Goal: Task Accomplishment & Management: Use online tool/utility

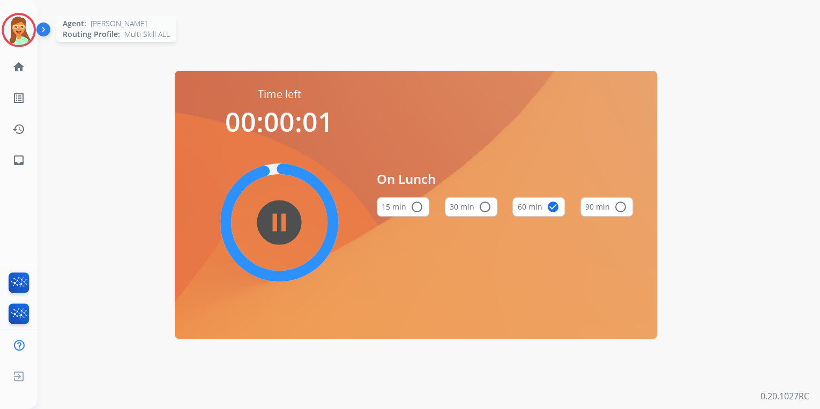
click at [13, 28] on img at bounding box center [19, 30] width 30 height 30
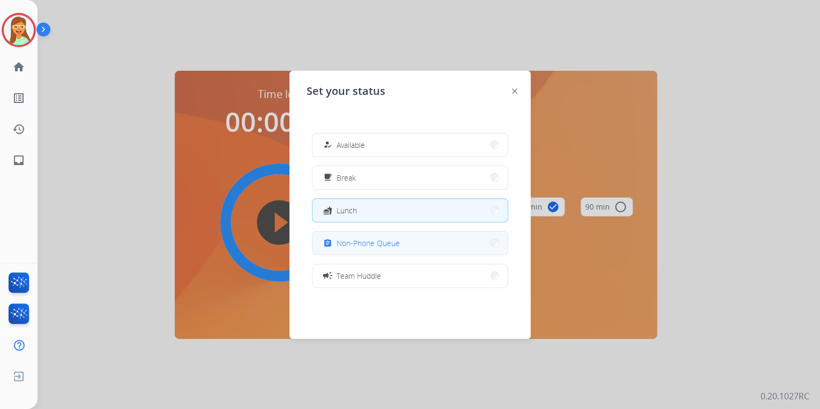
click at [389, 234] on button "assignment Non-Phone Queue" at bounding box center [409, 243] width 195 height 23
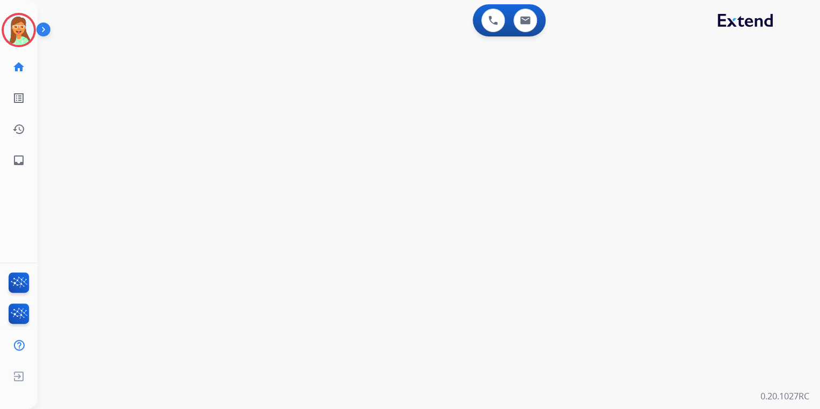
click at [435, 253] on div "0 Voice Interactions 0 Email Interactions swap_horiz Break voice bridge close_f…" at bounding box center [429, 204] width 783 height 409
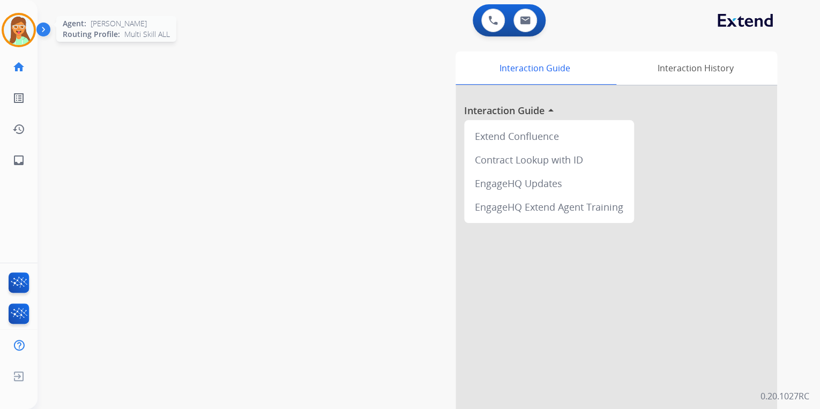
click at [24, 27] on img at bounding box center [19, 30] width 30 height 30
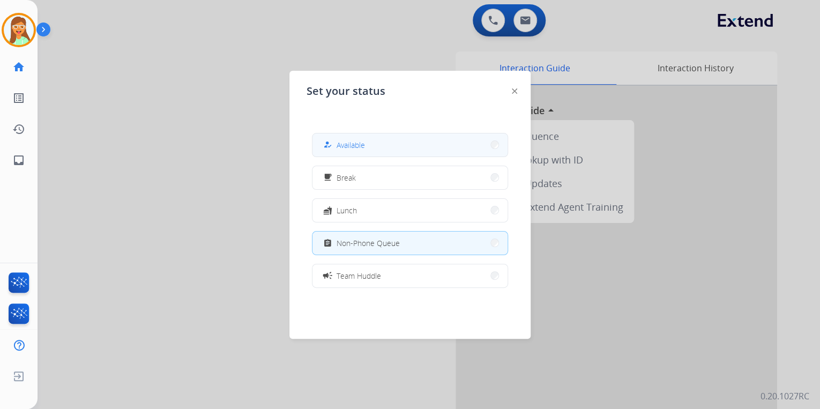
click at [397, 135] on div "how_to_reg Available" at bounding box center [410, 145] width 196 height 24
click at [384, 145] on button "how_to_reg Available" at bounding box center [409, 144] width 195 height 23
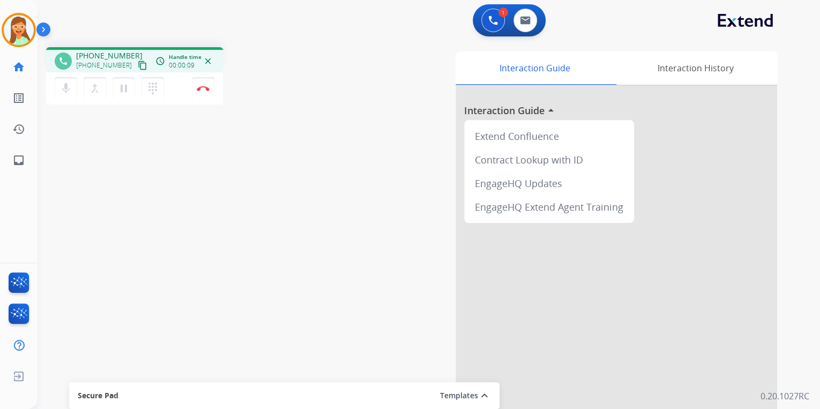
click at [138, 65] on mat-icon "content_copy" at bounding box center [143, 66] width 10 height 10
click at [207, 87] on img at bounding box center [203, 88] width 13 height 5
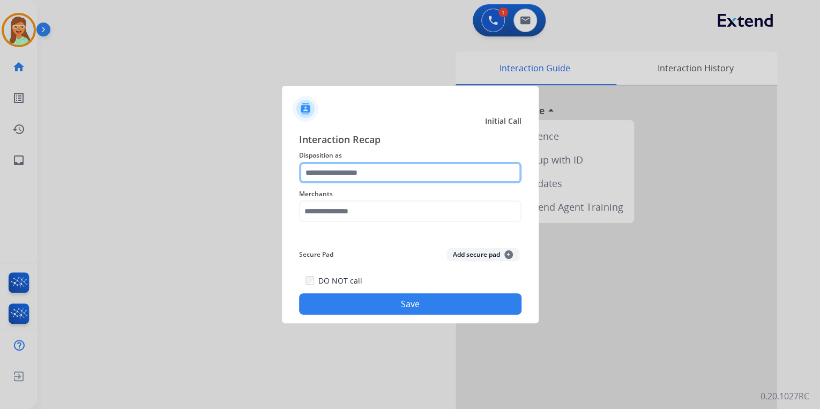
click at [382, 169] on input "text" at bounding box center [410, 172] width 222 height 21
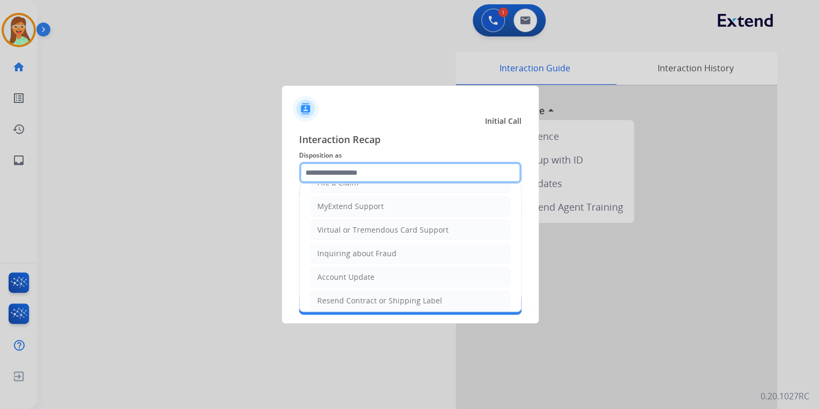
scroll to position [35, 0]
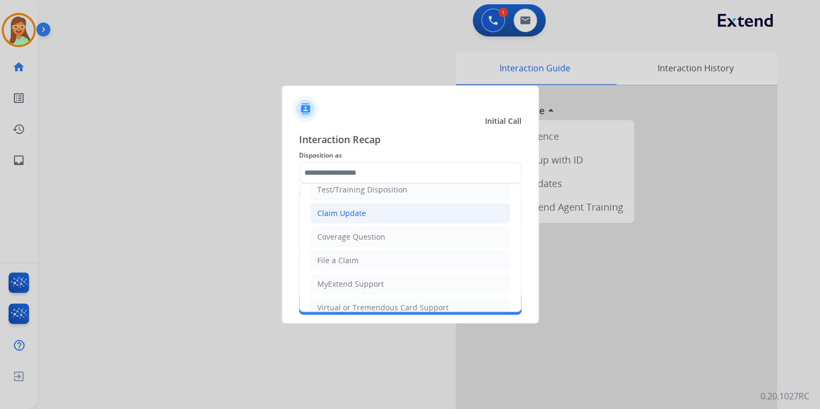
click at [362, 208] on div "Claim Update" at bounding box center [341, 213] width 49 height 11
type input "**********"
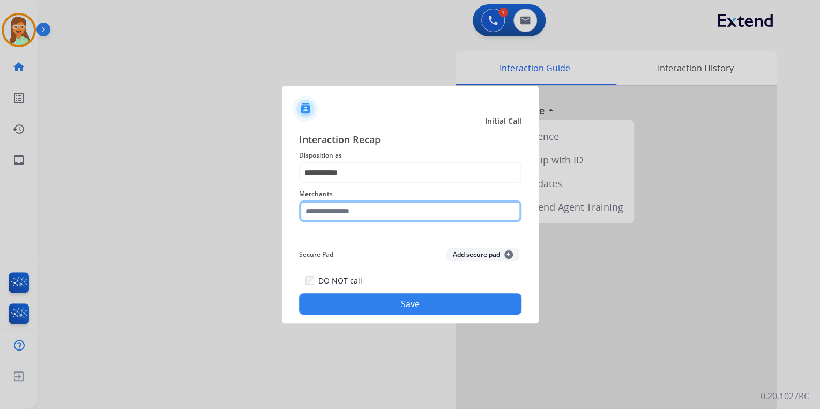
click at [362, 208] on input "text" at bounding box center [410, 210] width 222 height 21
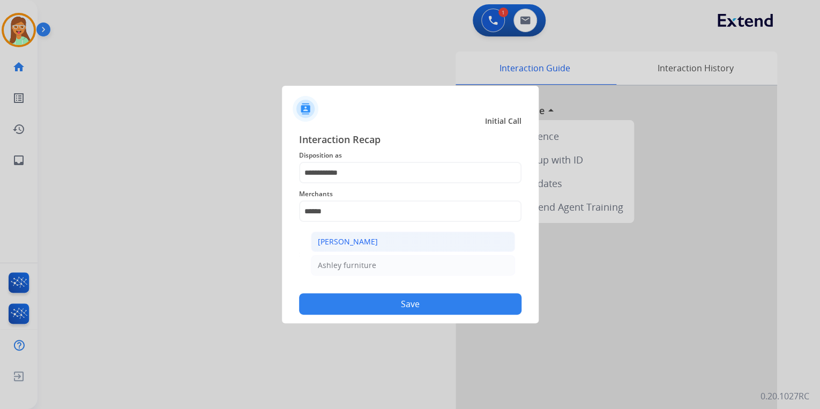
click at [382, 242] on li "[PERSON_NAME]" at bounding box center [413, 242] width 204 height 20
type input "**********"
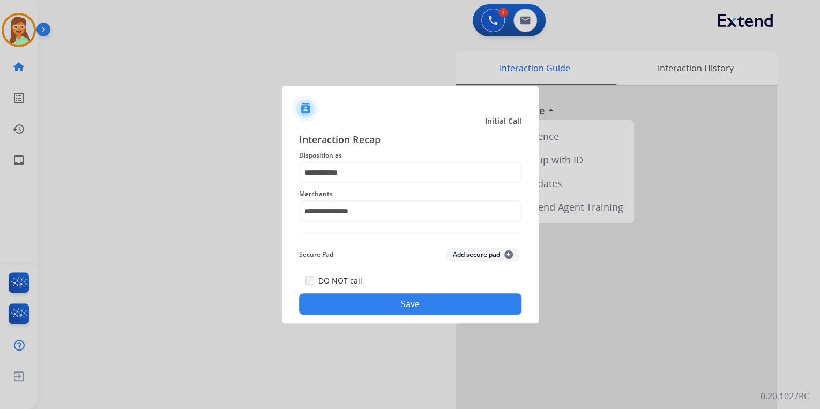
click at [418, 306] on button "Save" at bounding box center [410, 303] width 222 height 21
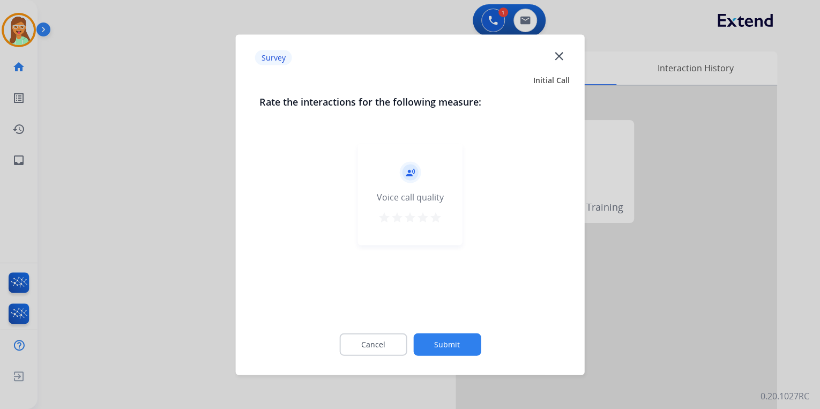
click at [555, 60] on mat-icon "close" at bounding box center [559, 56] width 14 height 14
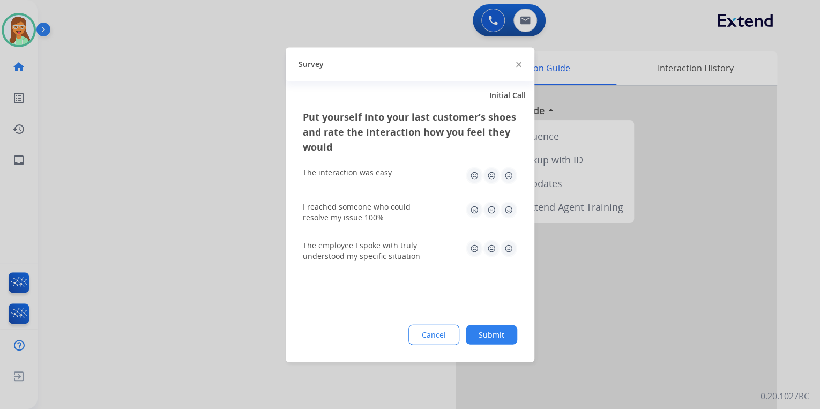
click at [199, 72] on div at bounding box center [410, 204] width 820 height 409
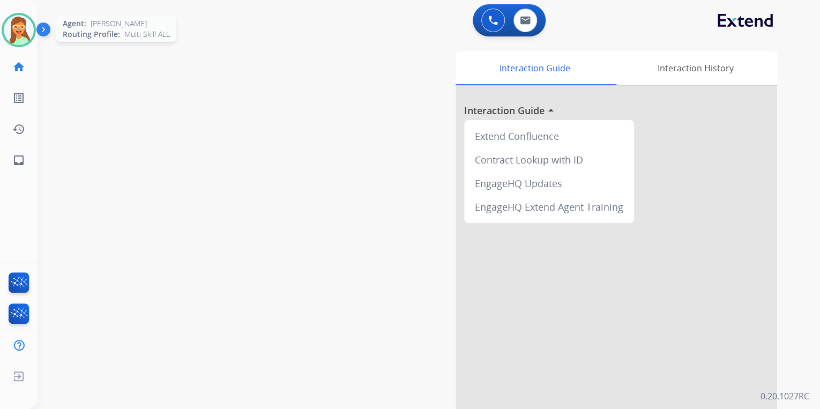
click at [13, 34] on img at bounding box center [19, 30] width 30 height 30
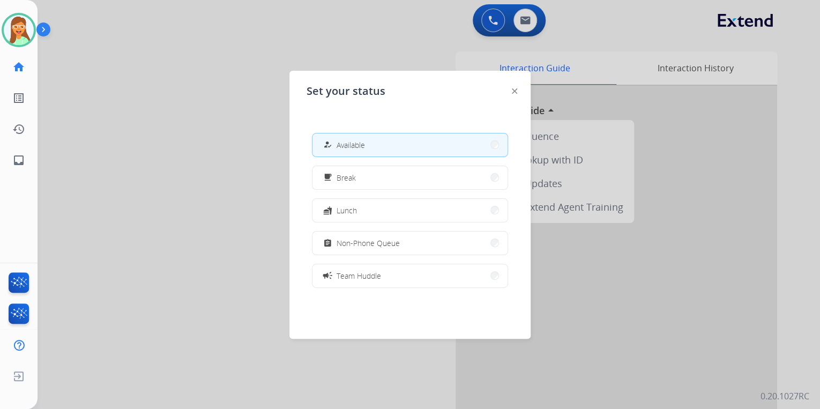
click at [375, 278] on span "Team Huddle" at bounding box center [359, 275] width 44 height 11
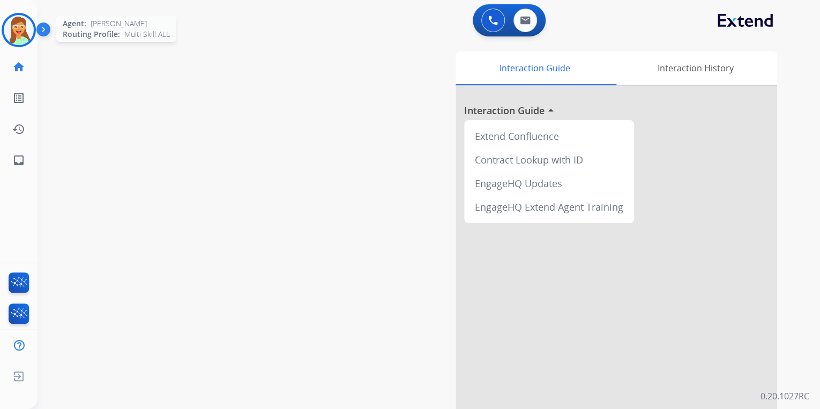
click at [20, 35] on img at bounding box center [19, 30] width 30 height 30
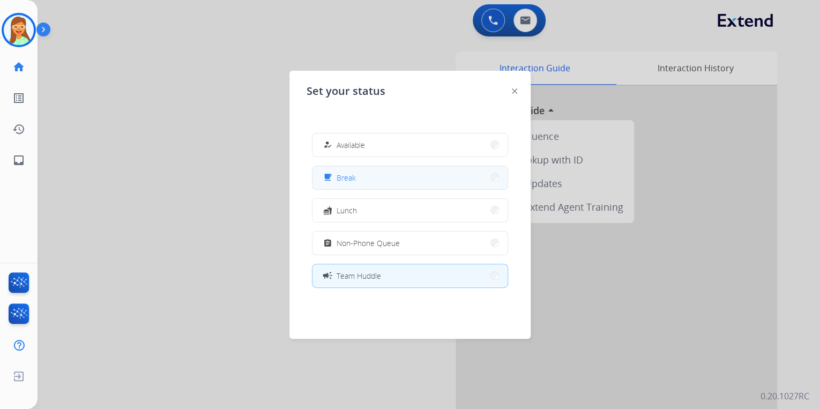
click at [417, 170] on button "free_breakfast Break" at bounding box center [409, 177] width 195 height 23
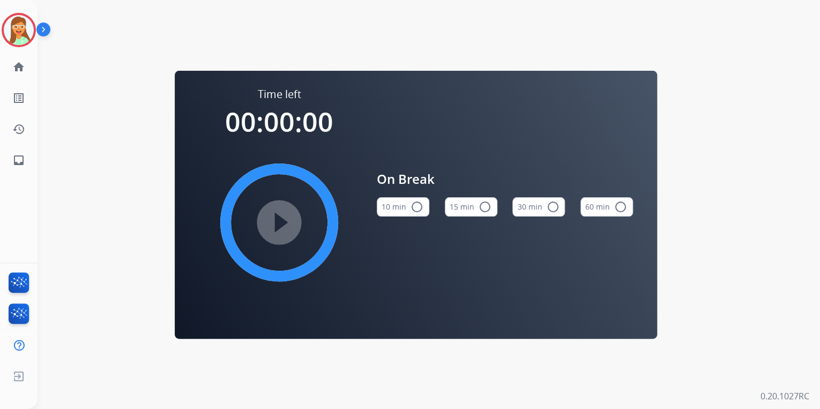
click at [472, 208] on button "15 min radio_button_unchecked" at bounding box center [471, 206] width 53 height 19
click at [273, 228] on mat-icon "play_circle_filled" at bounding box center [279, 222] width 13 height 13
click at [15, 24] on img at bounding box center [19, 30] width 30 height 30
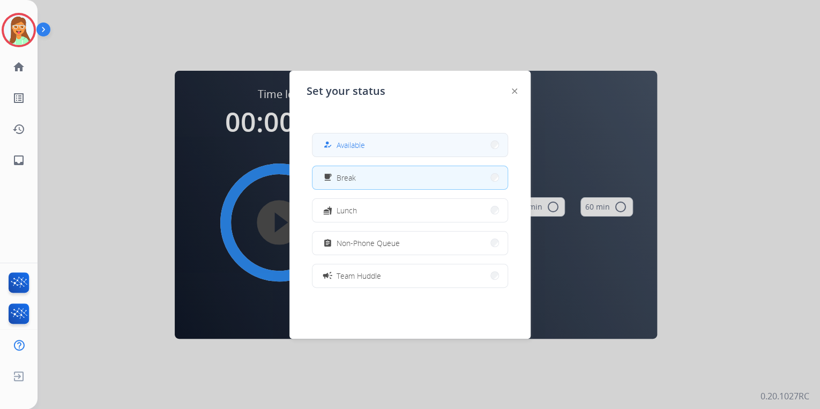
click at [390, 142] on button "how_to_reg Available" at bounding box center [409, 144] width 195 height 23
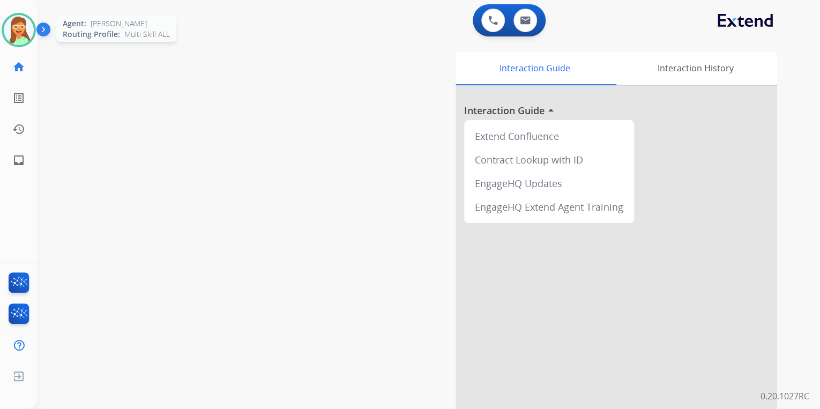
click at [13, 42] on img at bounding box center [19, 30] width 30 height 30
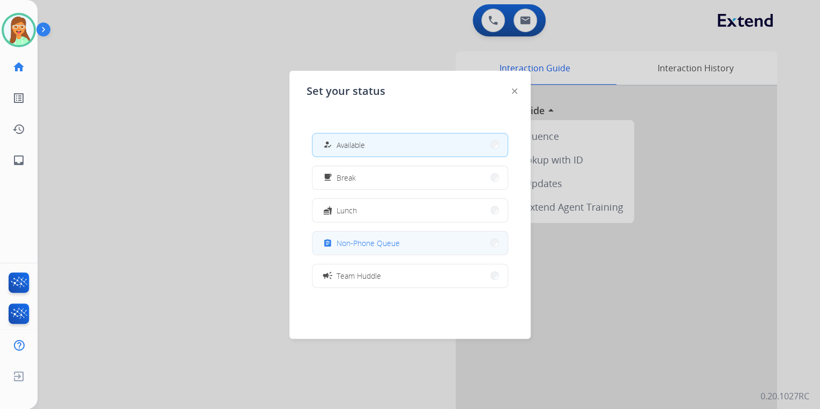
click at [440, 240] on button "assignment Non-Phone Queue" at bounding box center [409, 243] width 195 height 23
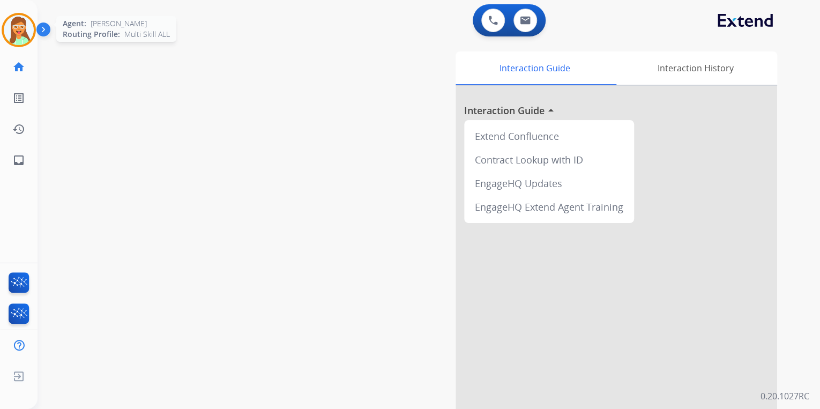
click at [18, 29] on img at bounding box center [19, 30] width 30 height 30
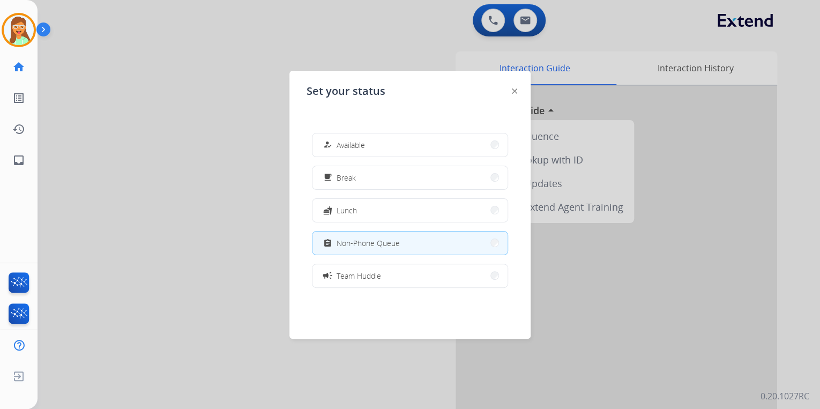
click at [386, 140] on button "how_to_reg Available" at bounding box center [409, 144] width 195 height 23
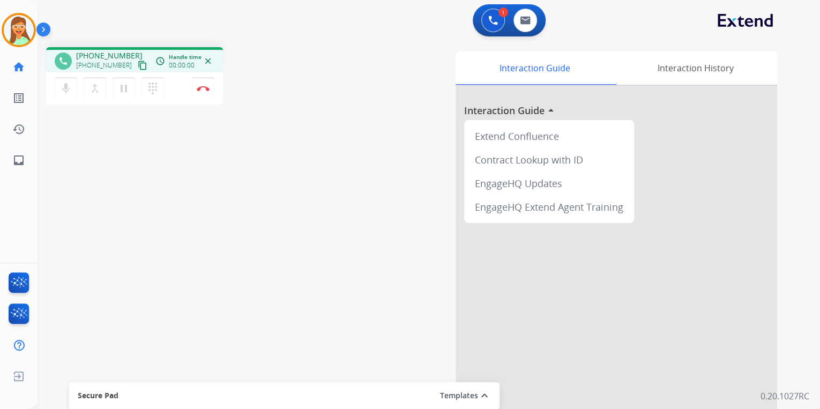
click at [138, 64] on mat-icon "content_copy" at bounding box center [143, 66] width 10 height 10
click at [205, 89] on img at bounding box center [203, 88] width 13 height 5
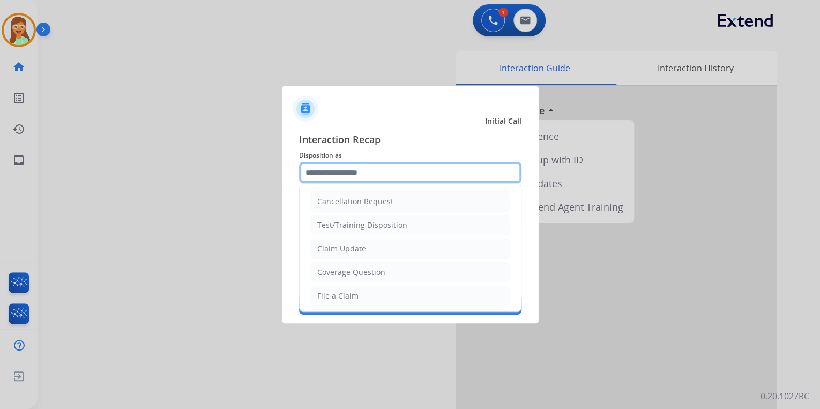
click at [358, 174] on input "text" at bounding box center [410, 172] width 222 height 21
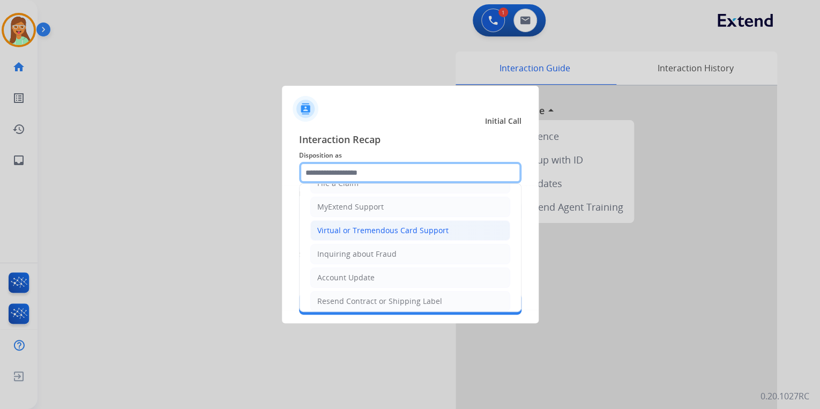
scroll to position [35, 0]
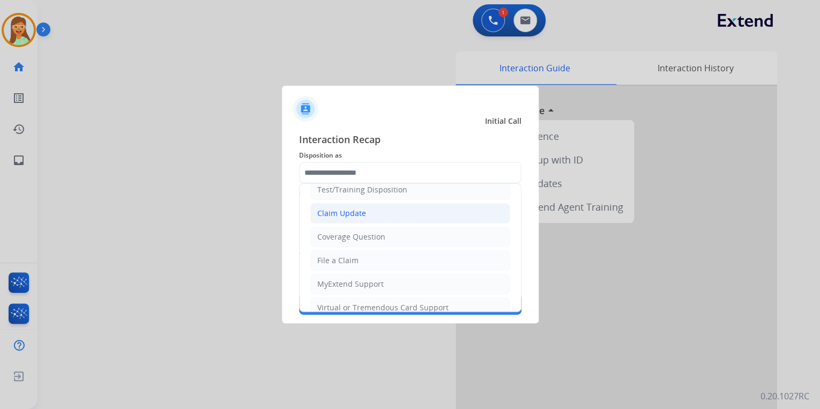
click at [364, 218] on li "Claim Update" at bounding box center [410, 213] width 200 height 20
type input "**********"
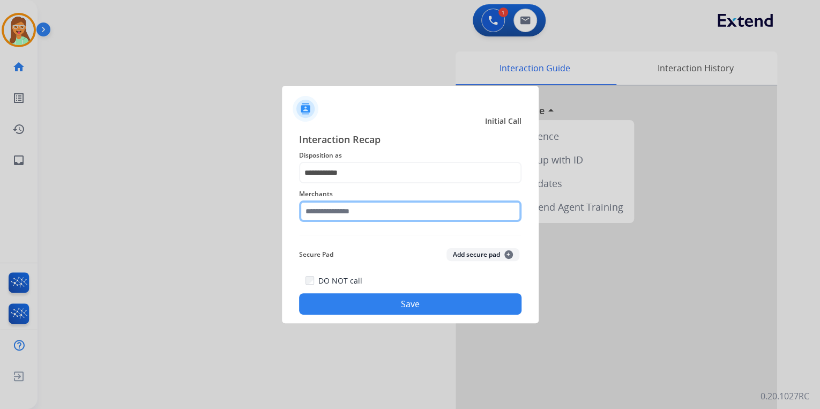
click at [366, 218] on input "text" at bounding box center [410, 210] width 222 height 21
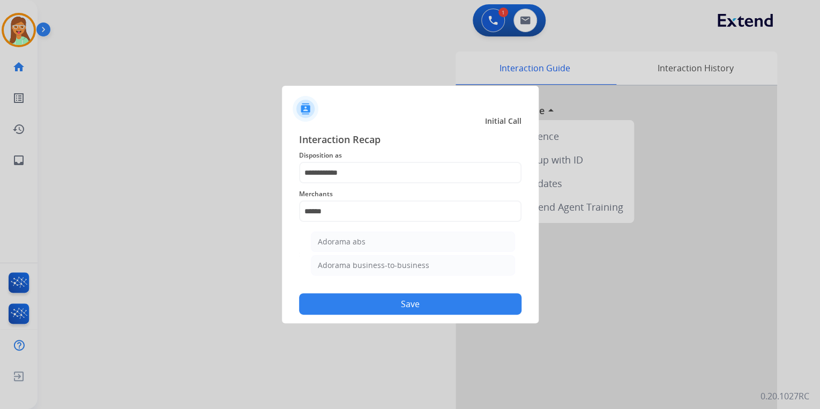
click at [359, 237] on li "Adorama abs" at bounding box center [413, 242] width 204 height 20
type input "**********"
click at [412, 300] on button "Save" at bounding box center [410, 303] width 222 height 21
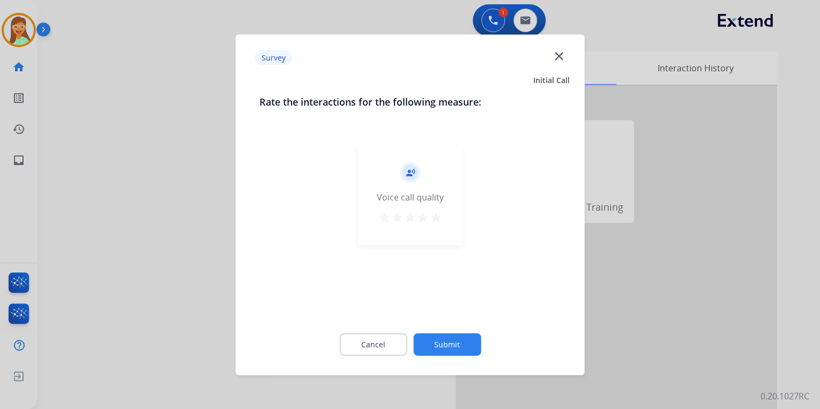
click at [562, 55] on mat-icon "close" at bounding box center [559, 56] width 14 height 14
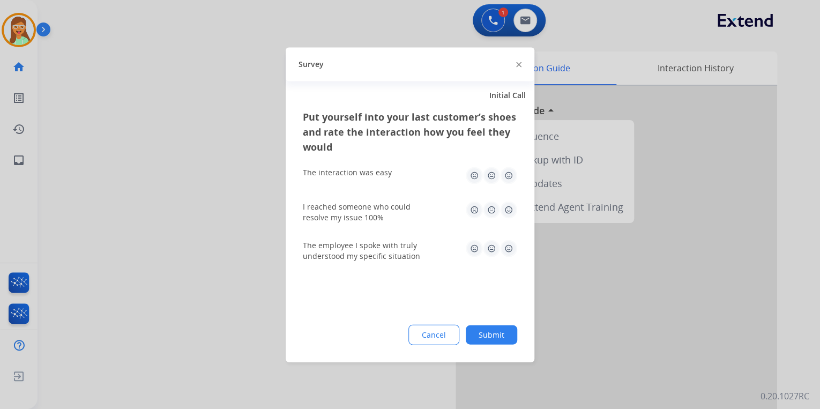
click at [520, 64] on img at bounding box center [518, 64] width 5 height 5
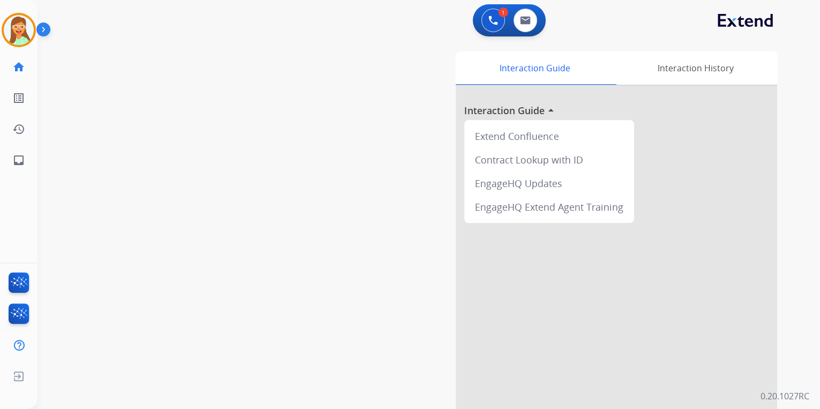
drag, startPoint x: 19, startPoint y: 28, endPoint x: 40, endPoint y: 41, distance: 25.3
click at [18, 29] on img at bounding box center [19, 30] width 30 height 30
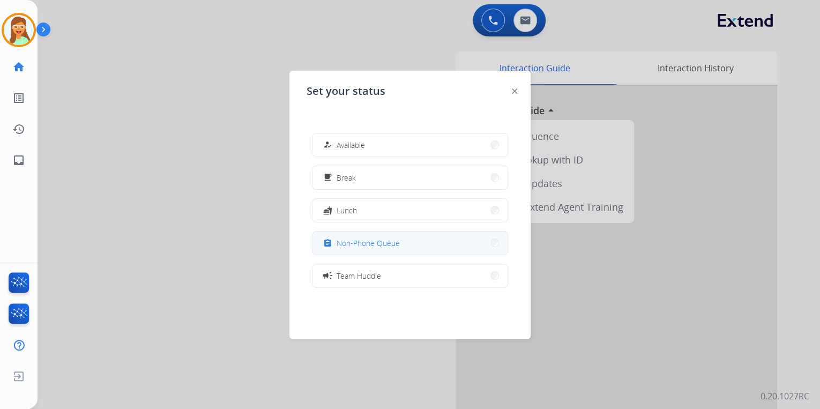
drag, startPoint x: 389, startPoint y: 237, endPoint x: 390, endPoint y: 187, distance: 50.4
click at [389, 236] on button "assignment Non-Phone Queue" at bounding box center [409, 243] width 195 height 23
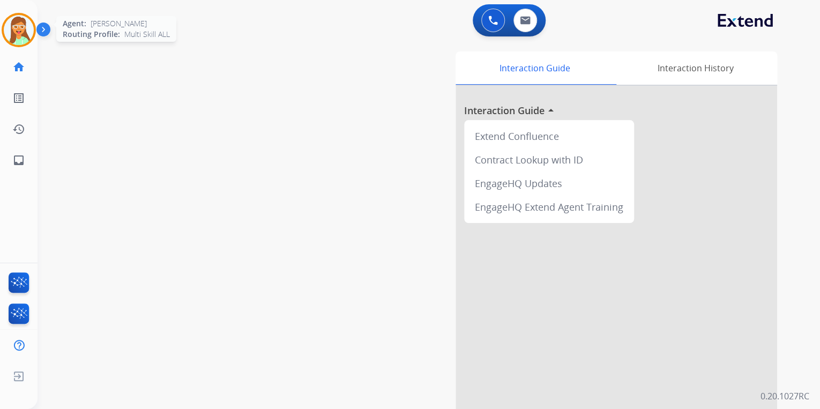
click at [22, 32] on img at bounding box center [19, 30] width 30 height 30
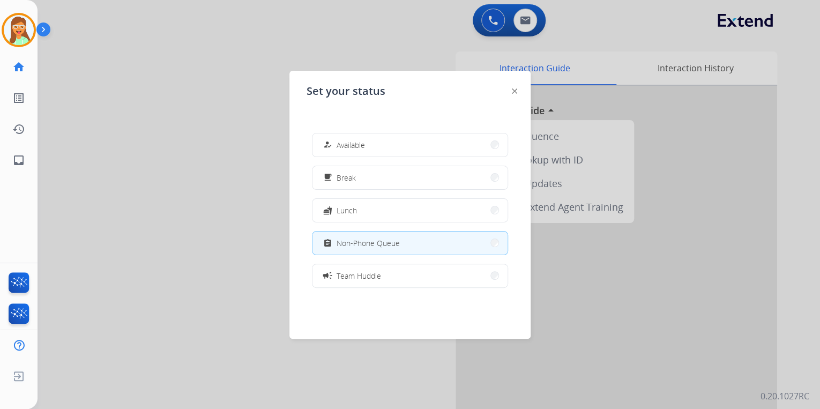
scroll to position [169, 0]
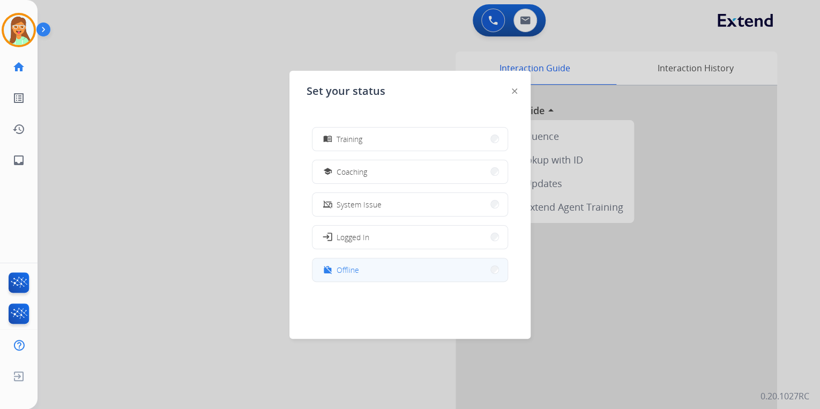
click at [395, 272] on button "work_off Offline" at bounding box center [409, 269] width 195 height 23
